Goal: Find specific page/section: Find specific page/section

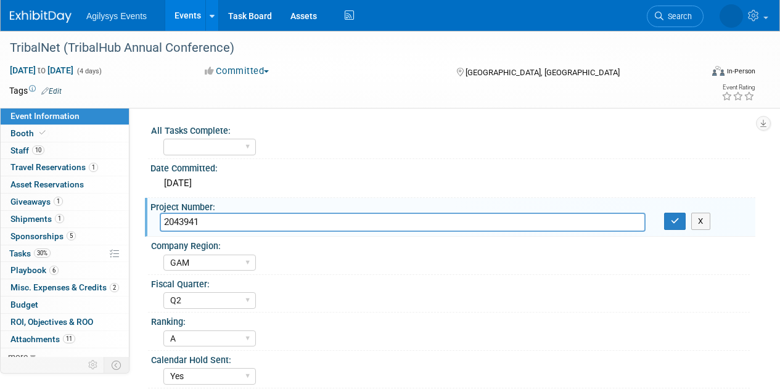
select select "GAM"
select select "Q2"
select select "A"
select select "Yes"
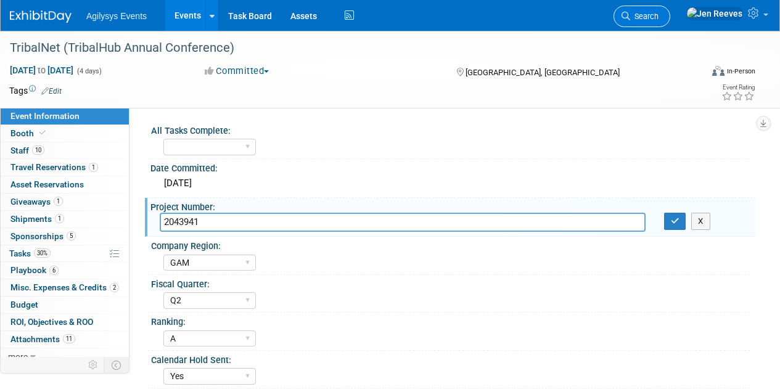
click at [670, 11] on link "Search" at bounding box center [641, 17] width 57 height 22
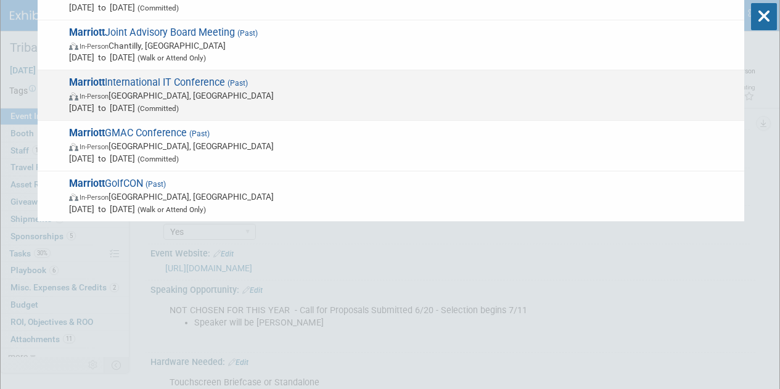
scroll to position [183, 0]
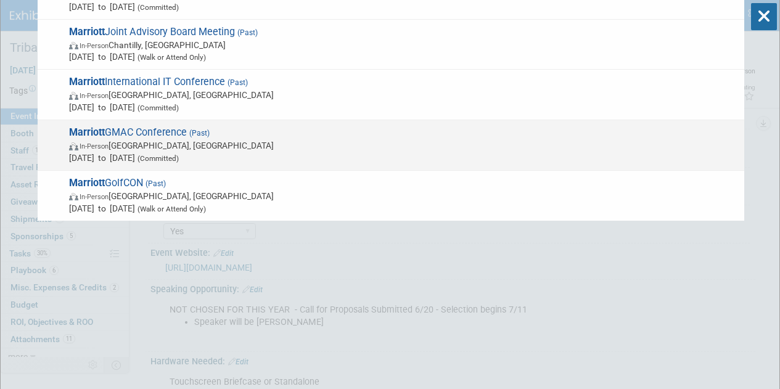
type input "marriott"
click at [111, 157] on span "Sep 3, 2024 to Sep 6, 2024 (Committed)" at bounding box center [403, 158] width 669 height 12
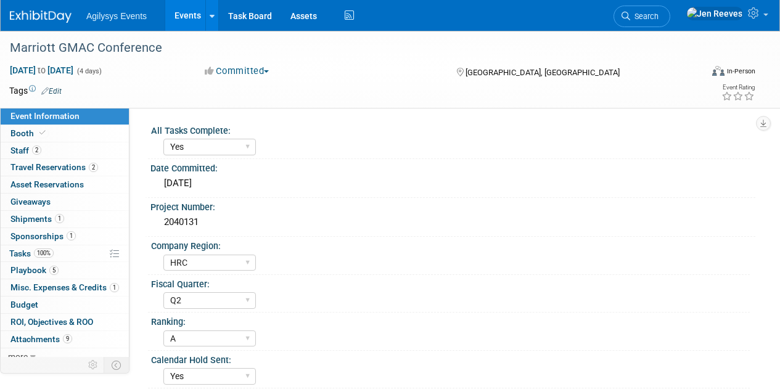
select select "Yes"
select select "HRC"
select select "Q2"
select select "A"
select select "Yes"
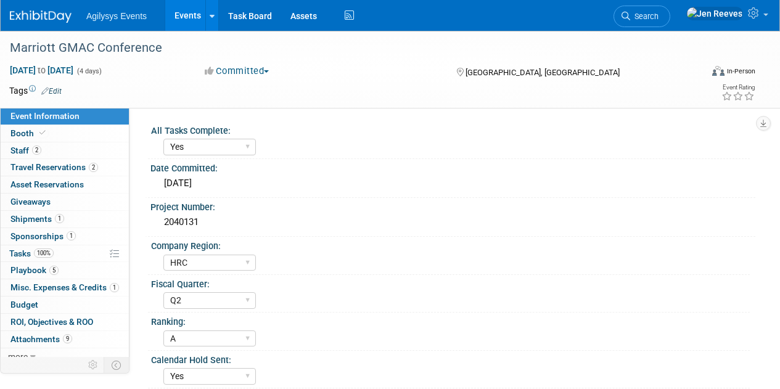
select select "Yes"
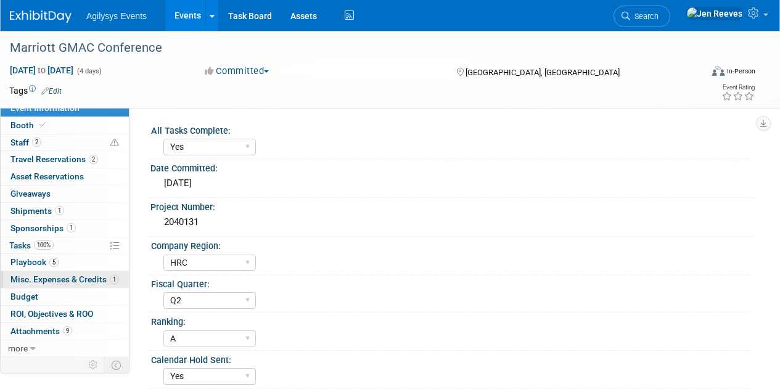
scroll to position [8, 0]
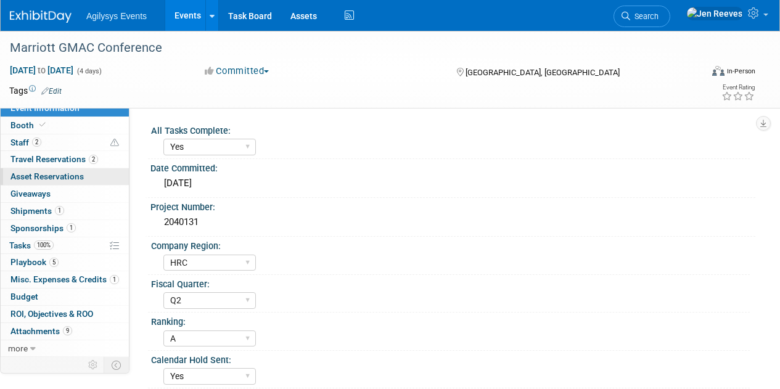
click at [33, 176] on span "Asset Reservations 0" at bounding box center [46, 176] width 73 height 10
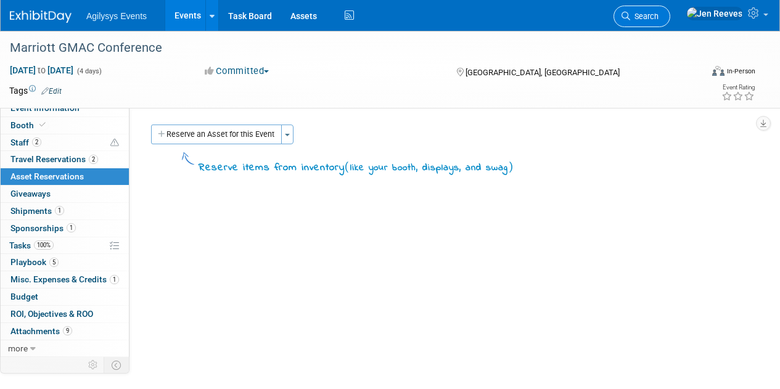
click at [658, 15] on span "Search" at bounding box center [644, 16] width 28 height 9
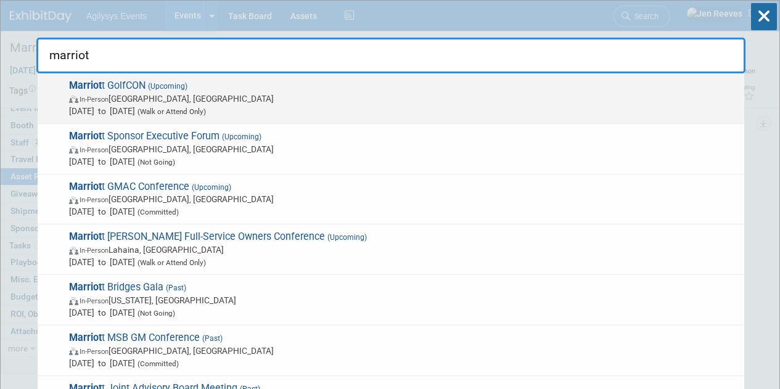
type input "marriot"
click at [96, 89] on strong "Marriot" at bounding box center [85, 86] width 33 height 12
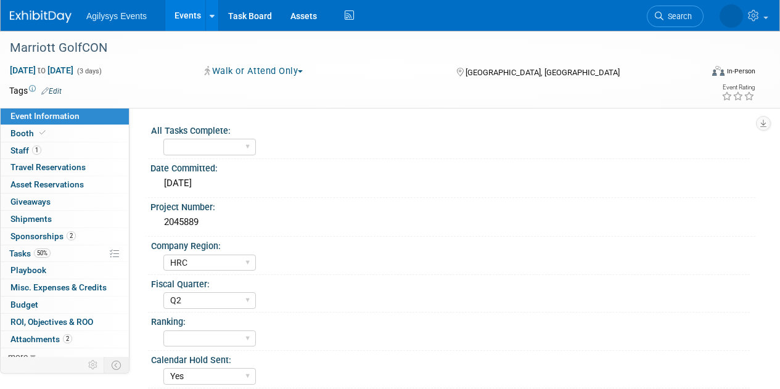
select select "HRC"
select select "Q2"
select select "Yes"
click at [658, 16] on span "Search" at bounding box center [644, 16] width 28 height 9
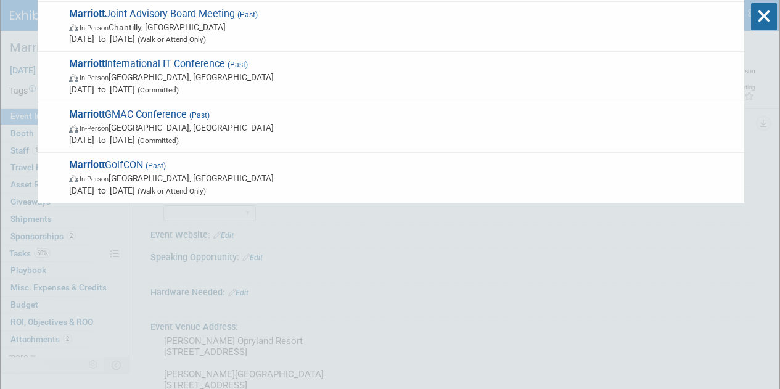
scroll to position [203, 0]
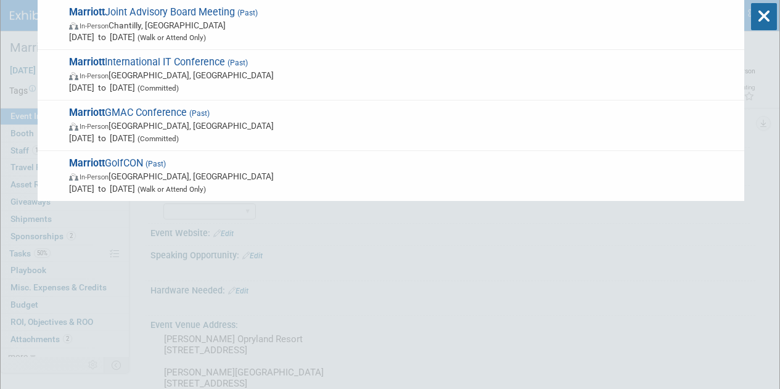
type input "marriott"
